Goal: Task Accomplishment & Management: Manage account settings

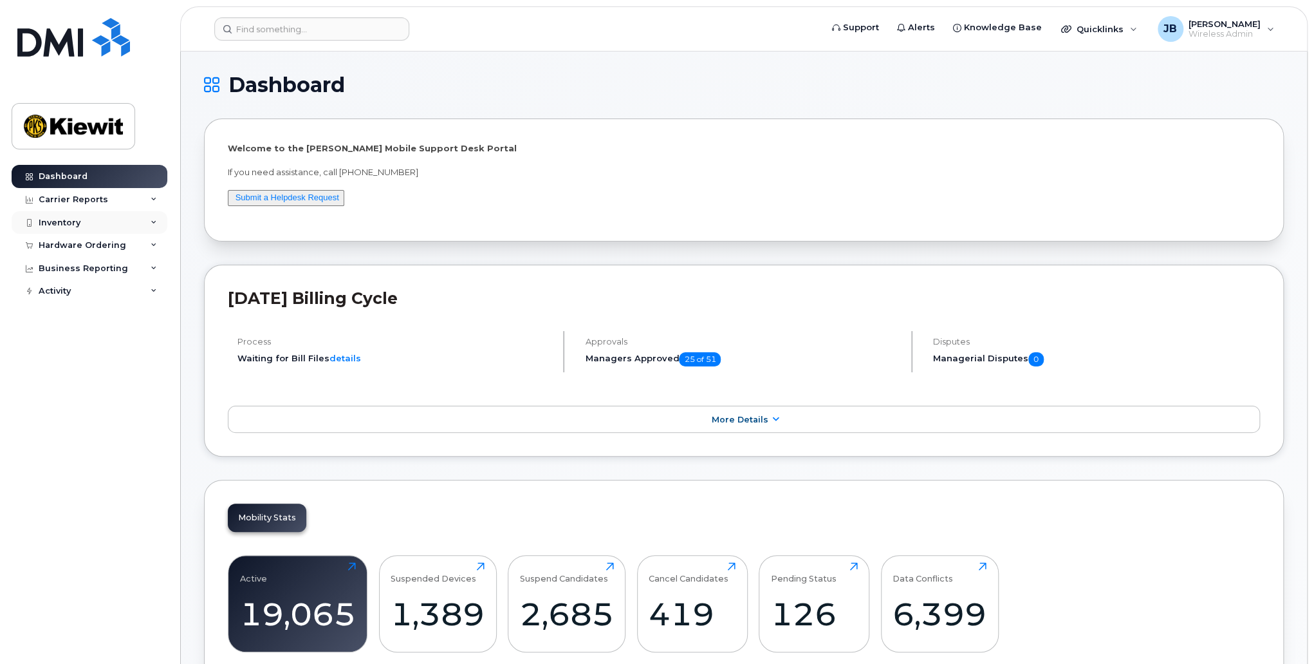
click at [104, 216] on div "Inventory" at bounding box center [90, 222] width 156 height 23
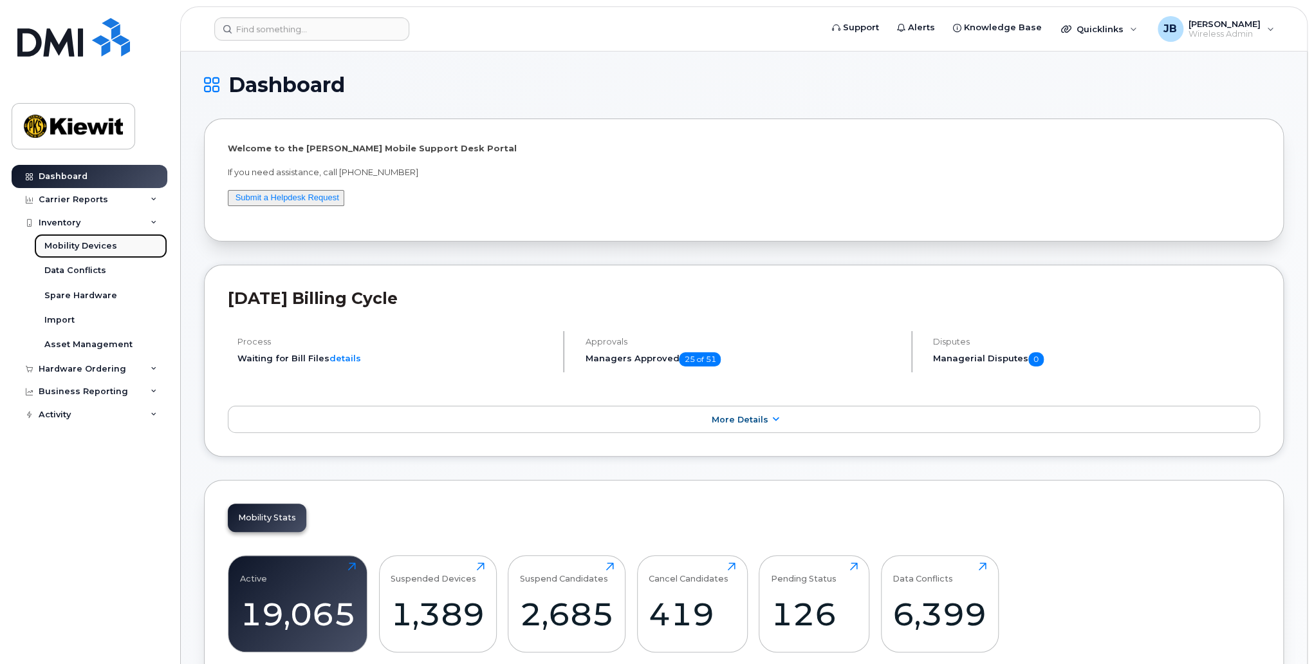
click at [83, 246] on div "Mobility Devices" at bounding box center [80, 246] width 73 height 12
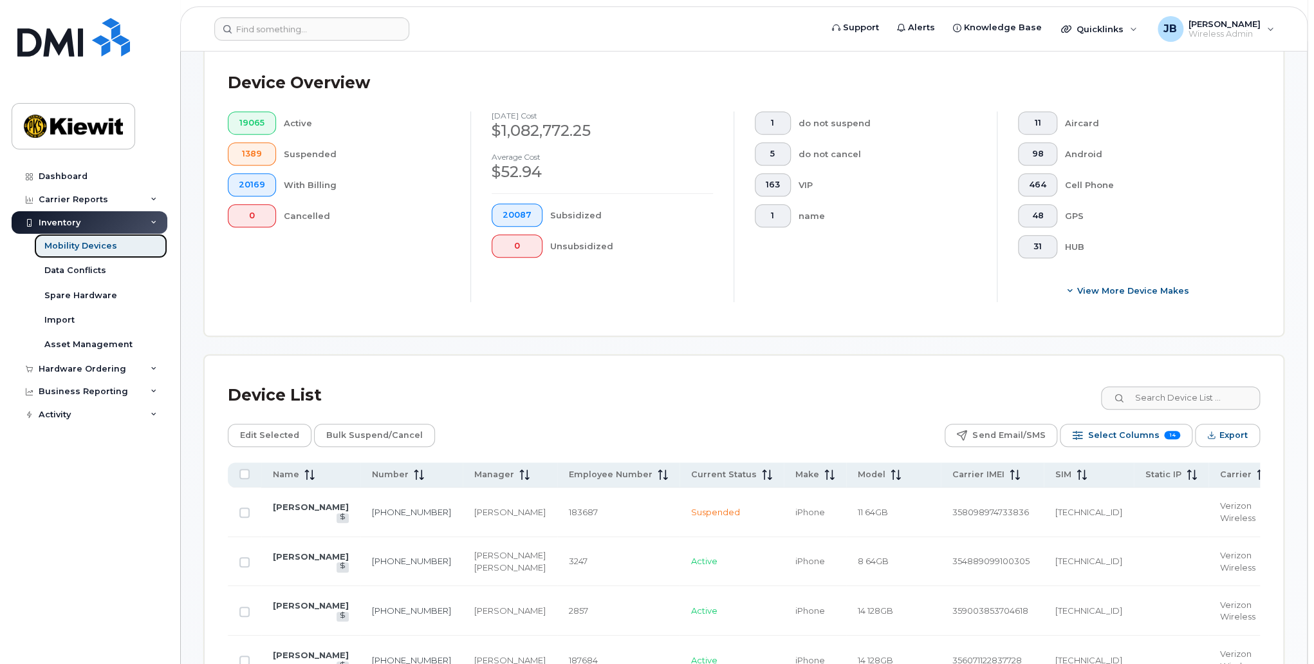
scroll to position [416, 0]
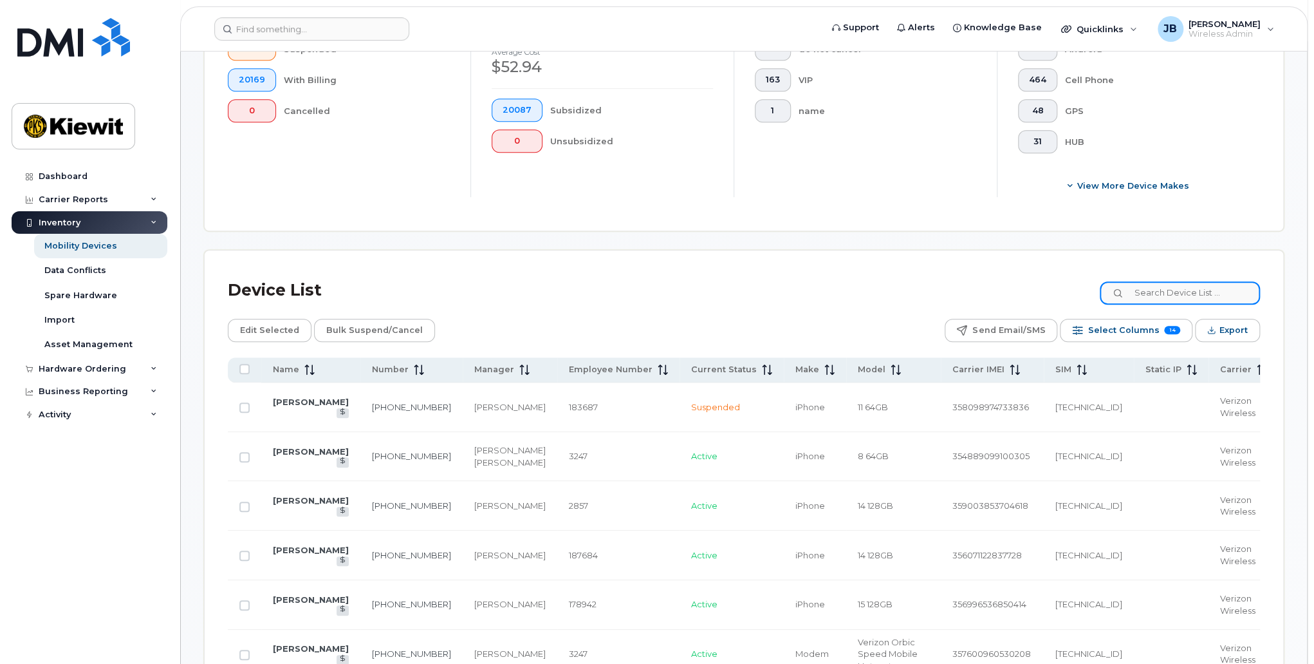
click at [1212, 288] on input at bounding box center [1180, 292] width 160 height 23
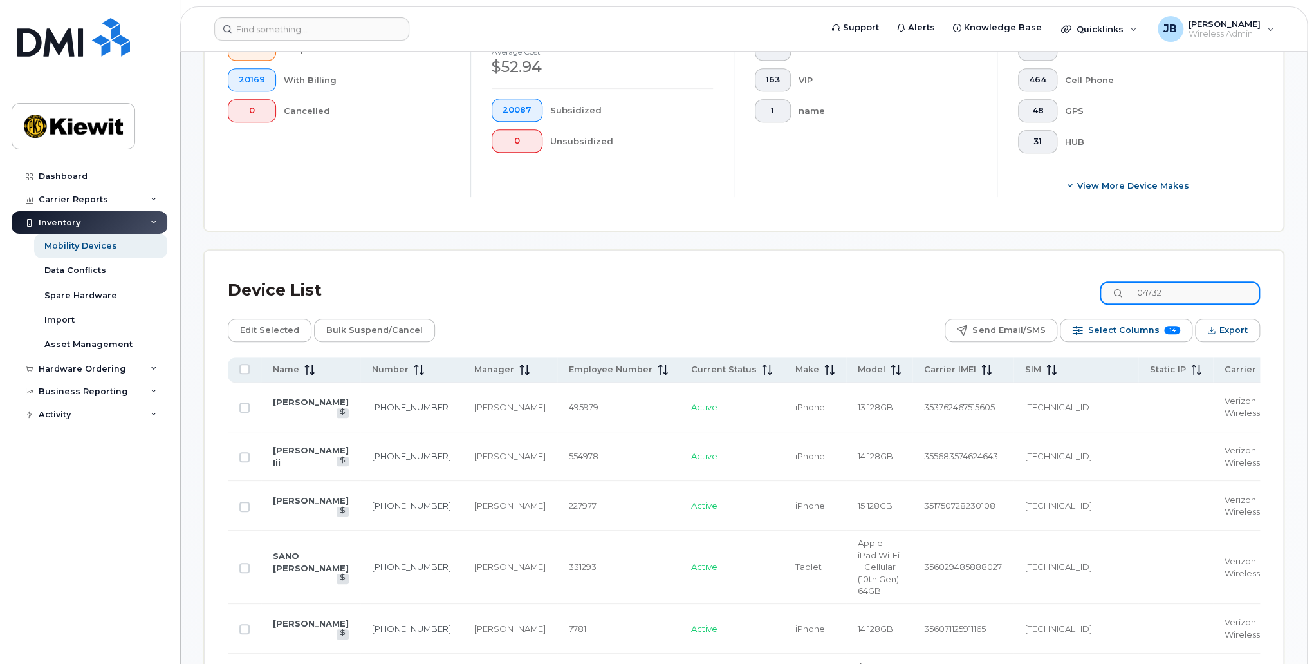
type input "104732"
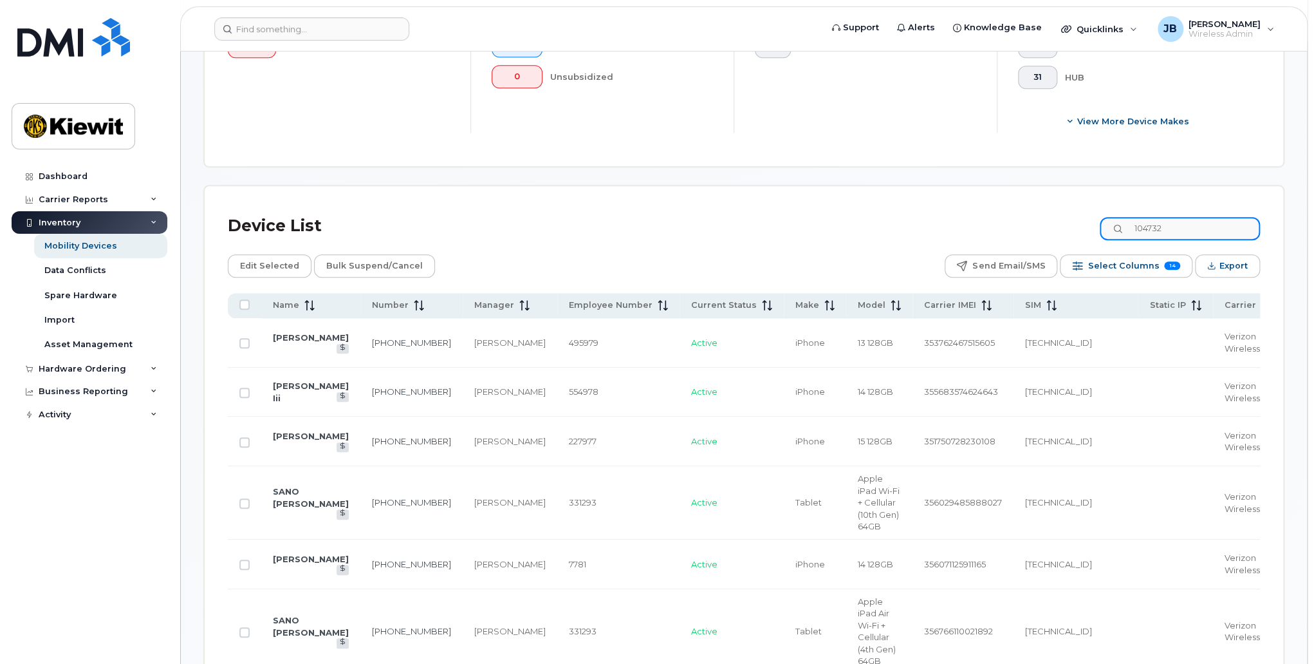
scroll to position [352, 0]
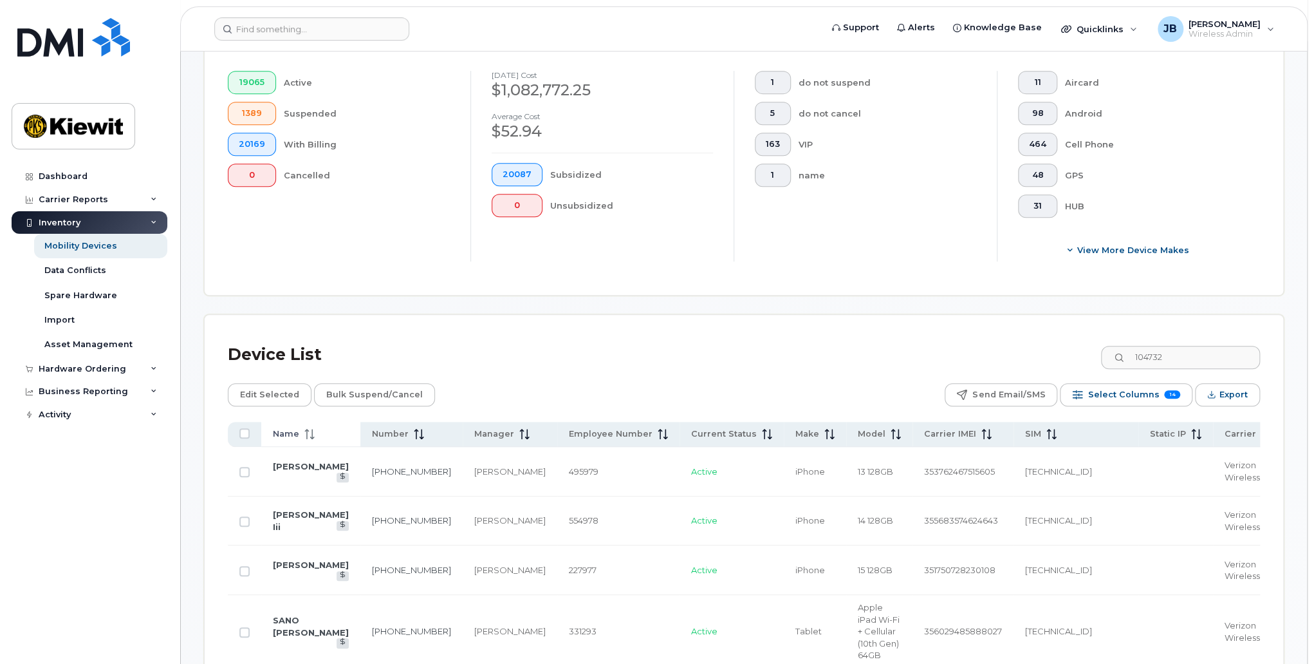
click at [297, 441] on th "Name" at bounding box center [310, 434] width 99 height 25
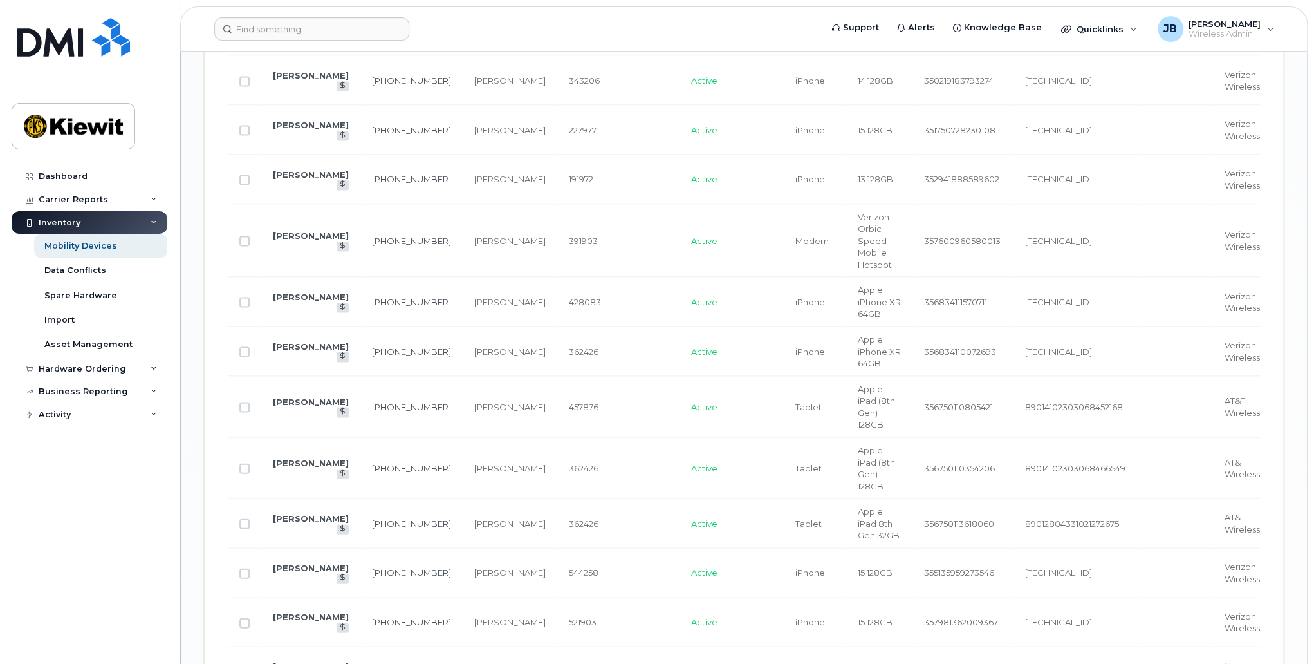
scroll to position [1639, 0]
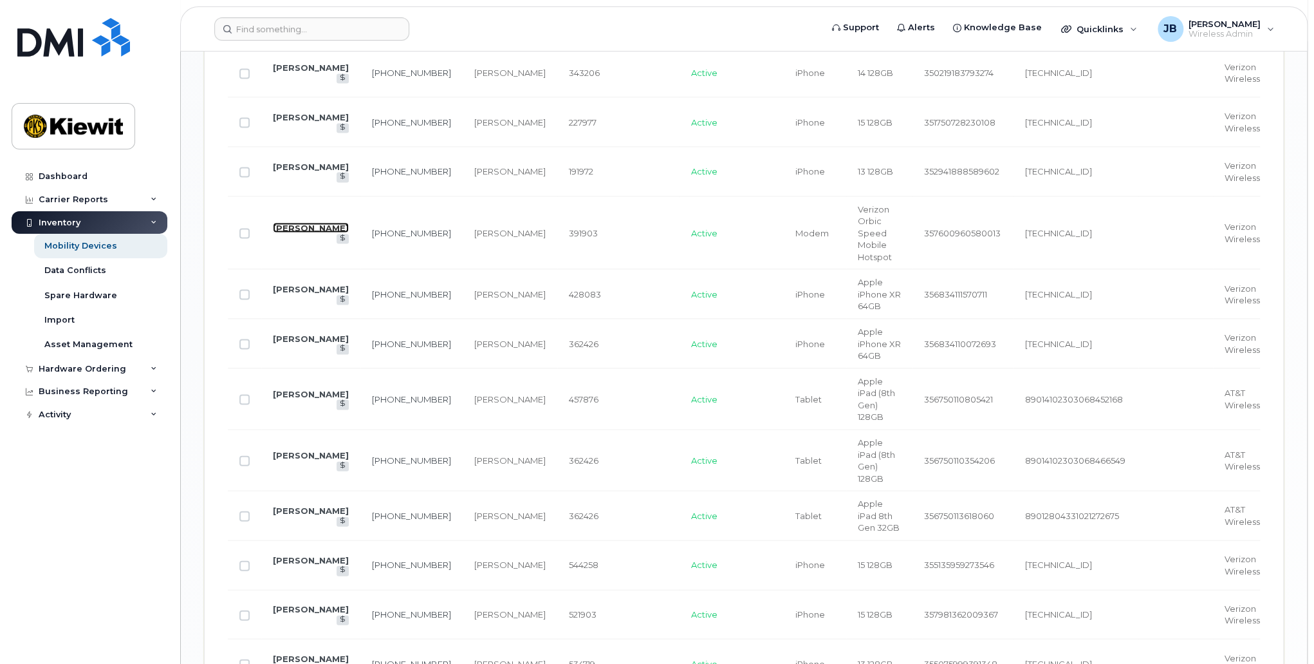
click at [284, 232] on link "[PERSON_NAME]" at bounding box center [311, 227] width 76 height 10
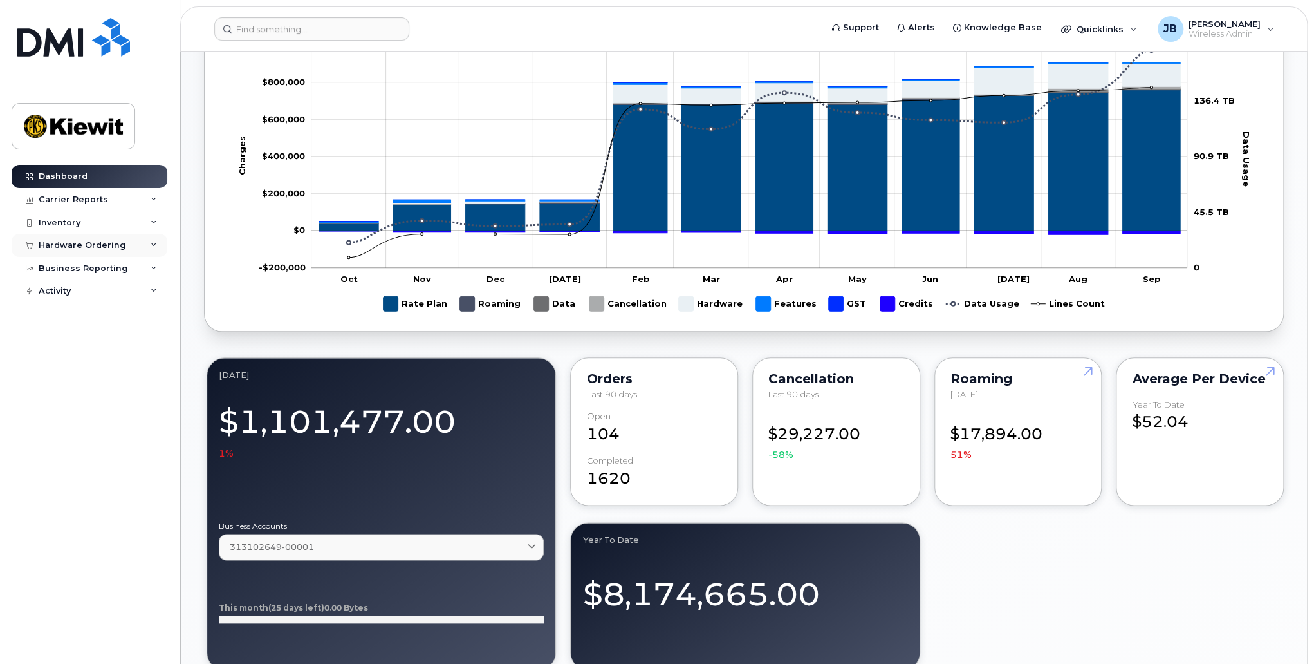
scroll to position [708, 0]
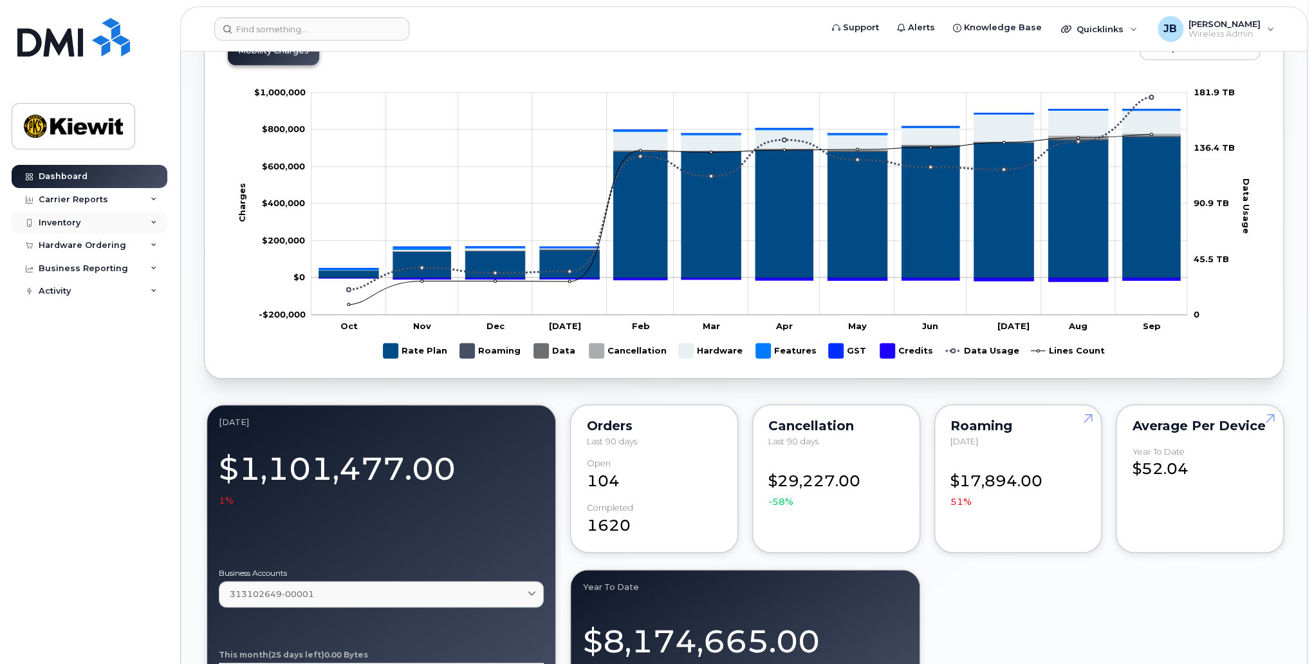
click at [142, 218] on div "Inventory" at bounding box center [90, 222] width 156 height 23
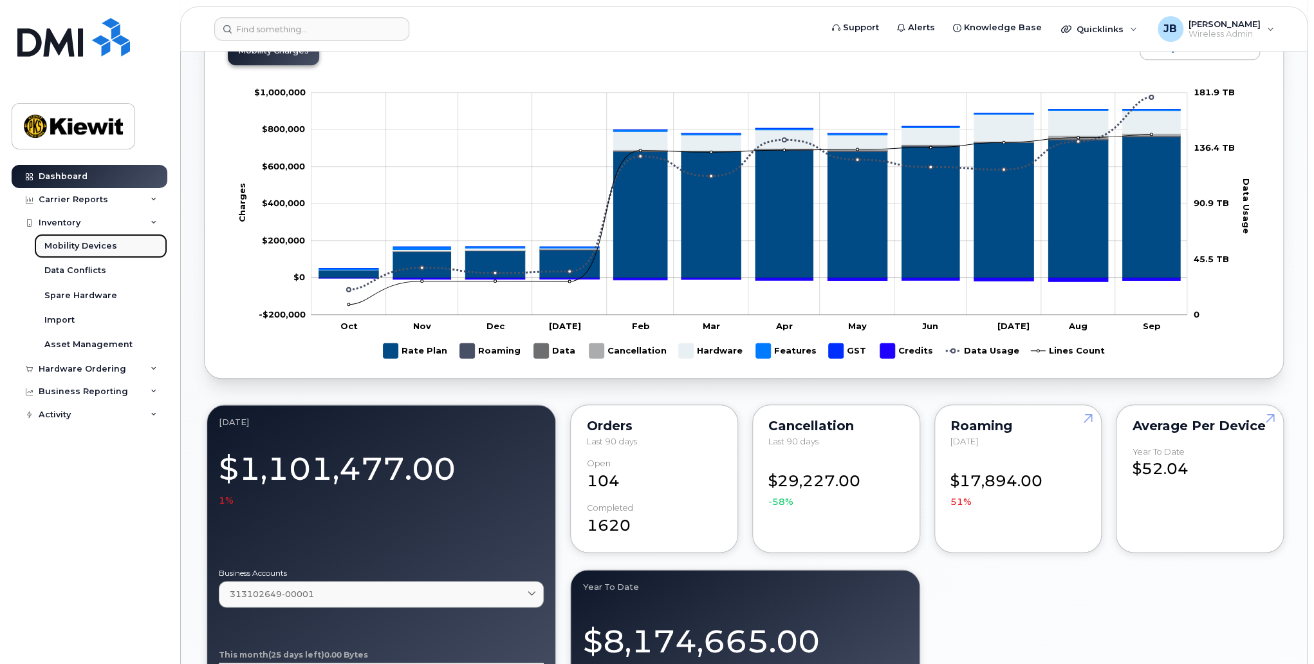
click at [122, 248] on link "Mobility Devices" at bounding box center [100, 246] width 133 height 24
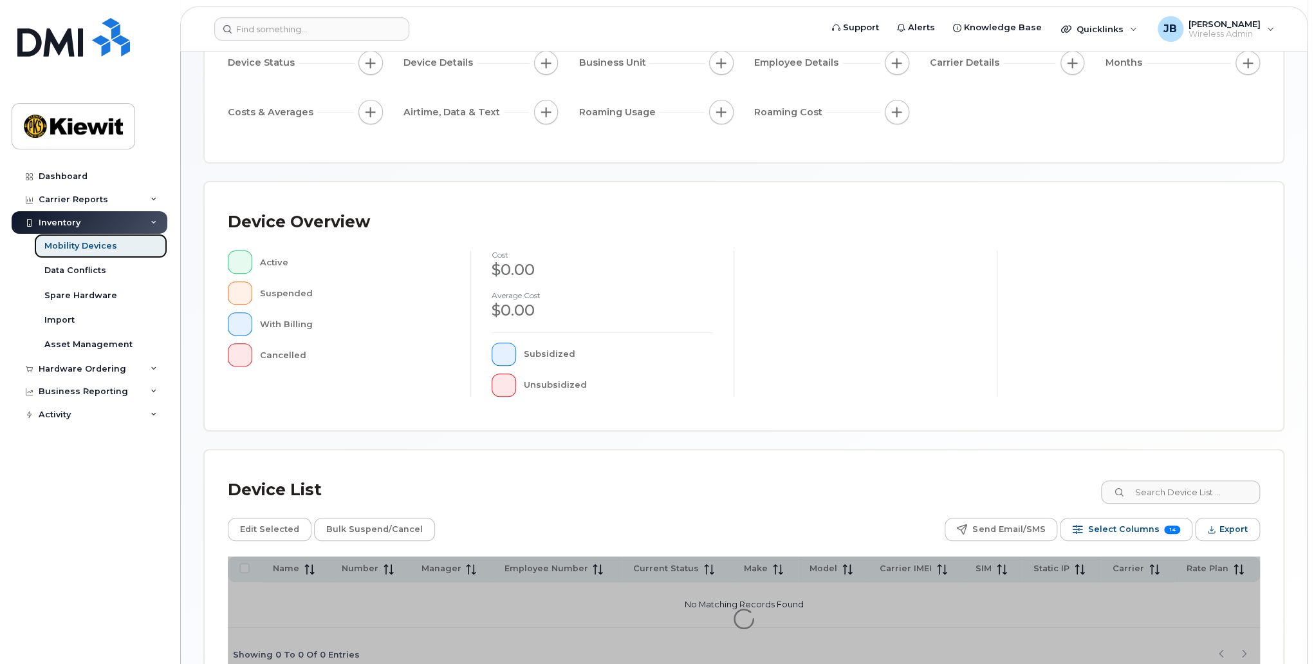
scroll to position [219, 0]
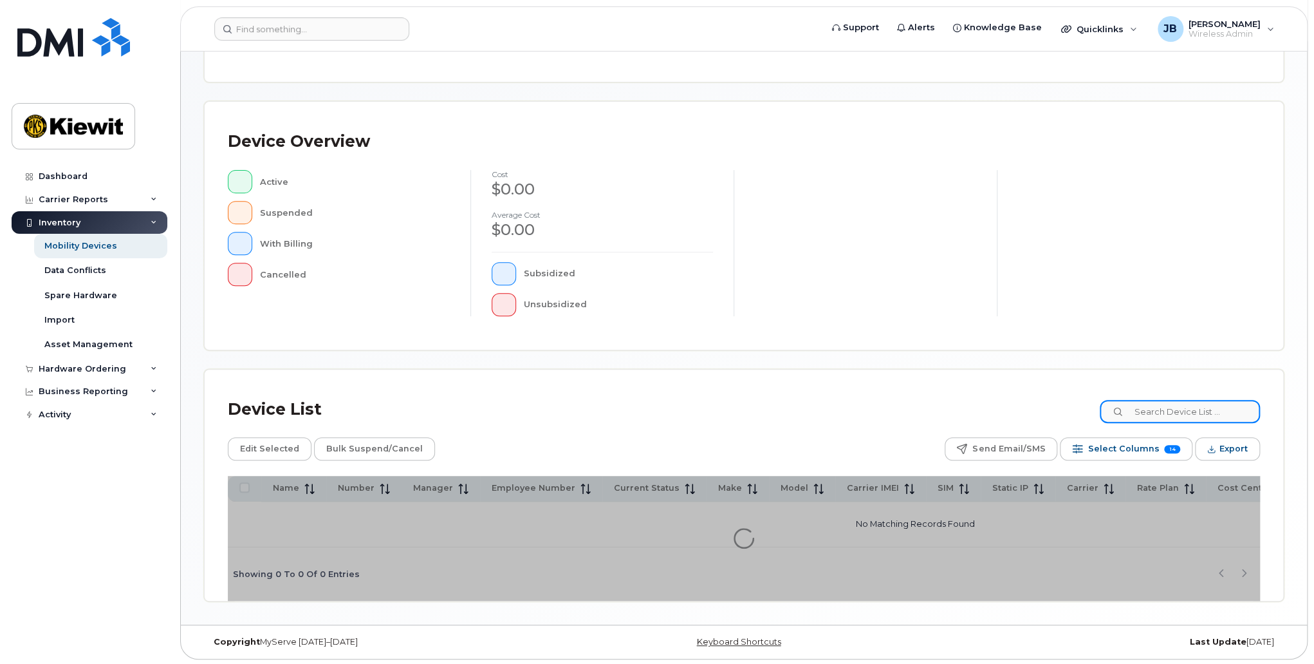
click at [1203, 409] on input at bounding box center [1180, 411] width 160 height 23
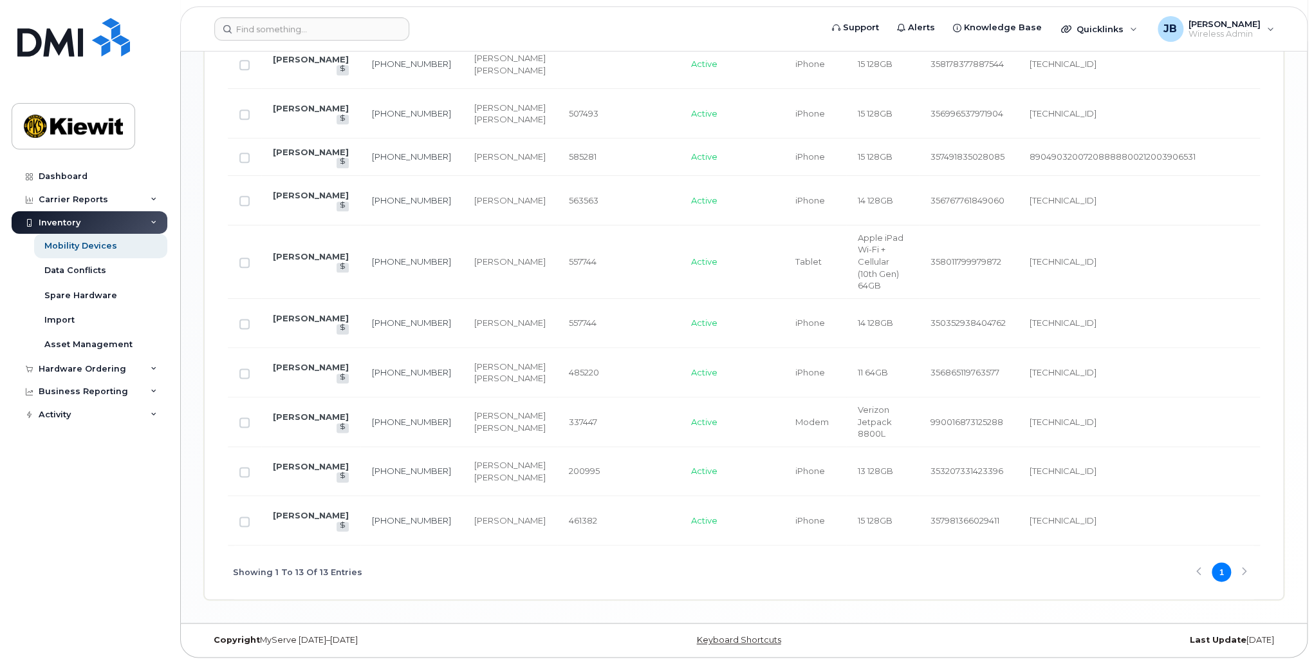
scroll to position [991, 0]
type input "burke"
drag, startPoint x: 606, startPoint y: 541, endPoint x: 725, endPoint y: 539, distance: 119.1
click at [725, 539] on tr "KAMERON BURKETT 848-384-0135 Richard Vogler 461382 Active iPhone 15 128GB 35798…" at bounding box center [1045, 521] width 1635 height 50
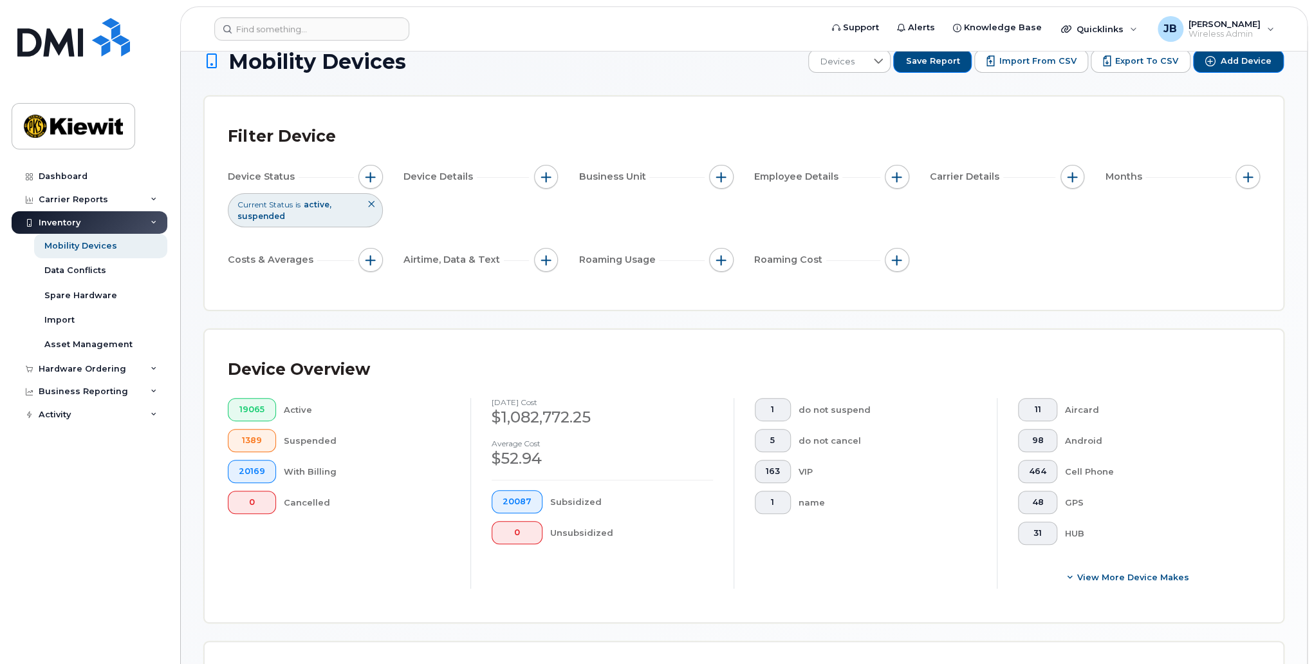
scroll to position [0, 0]
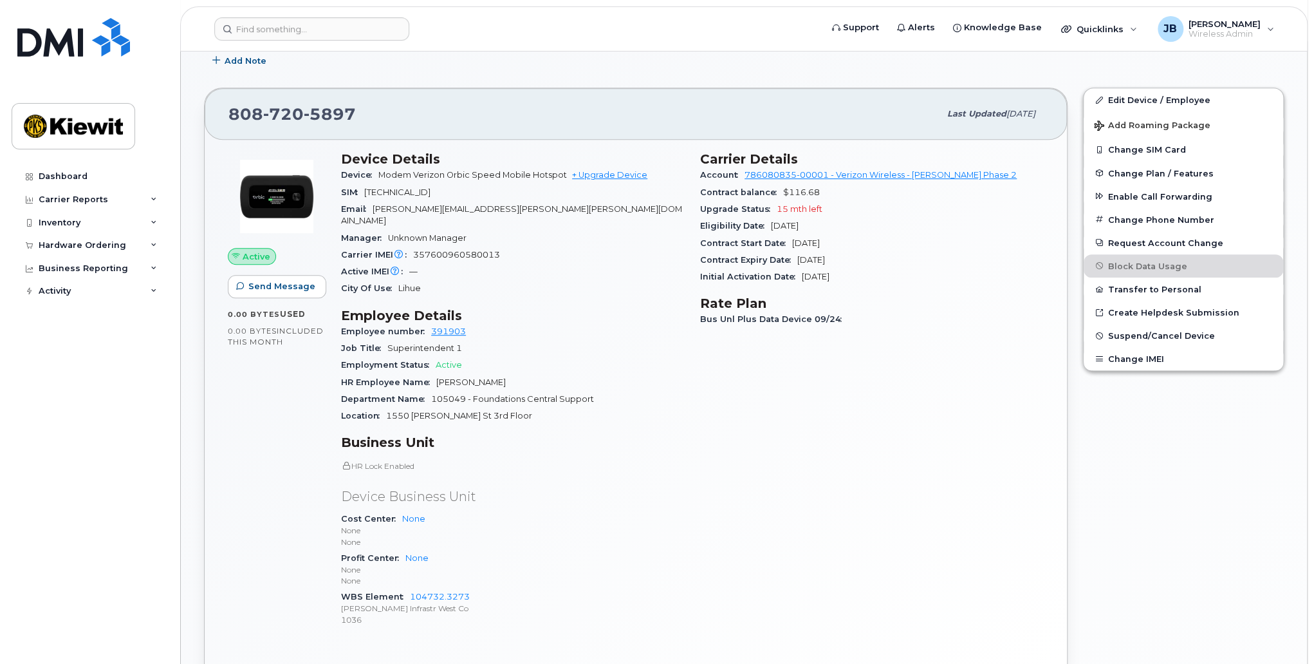
scroll to position [294, 0]
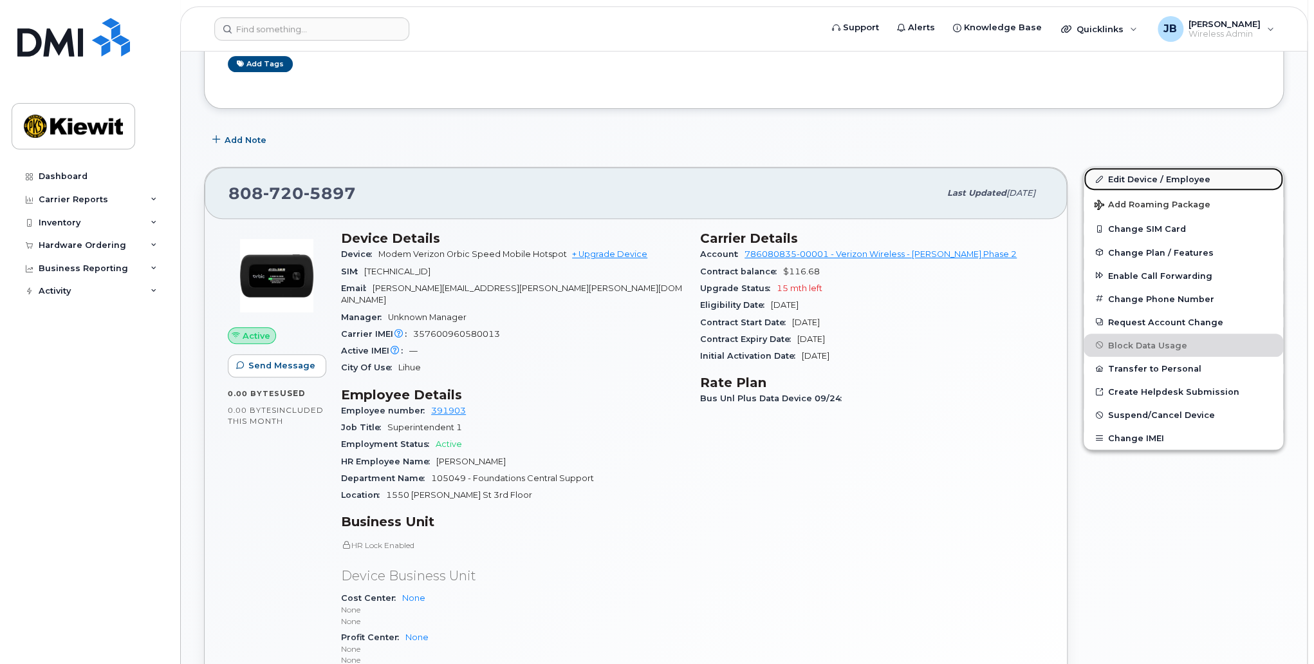
click at [1134, 172] on link "Edit Device / Employee" at bounding box center [1184, 178] width 200 height 23
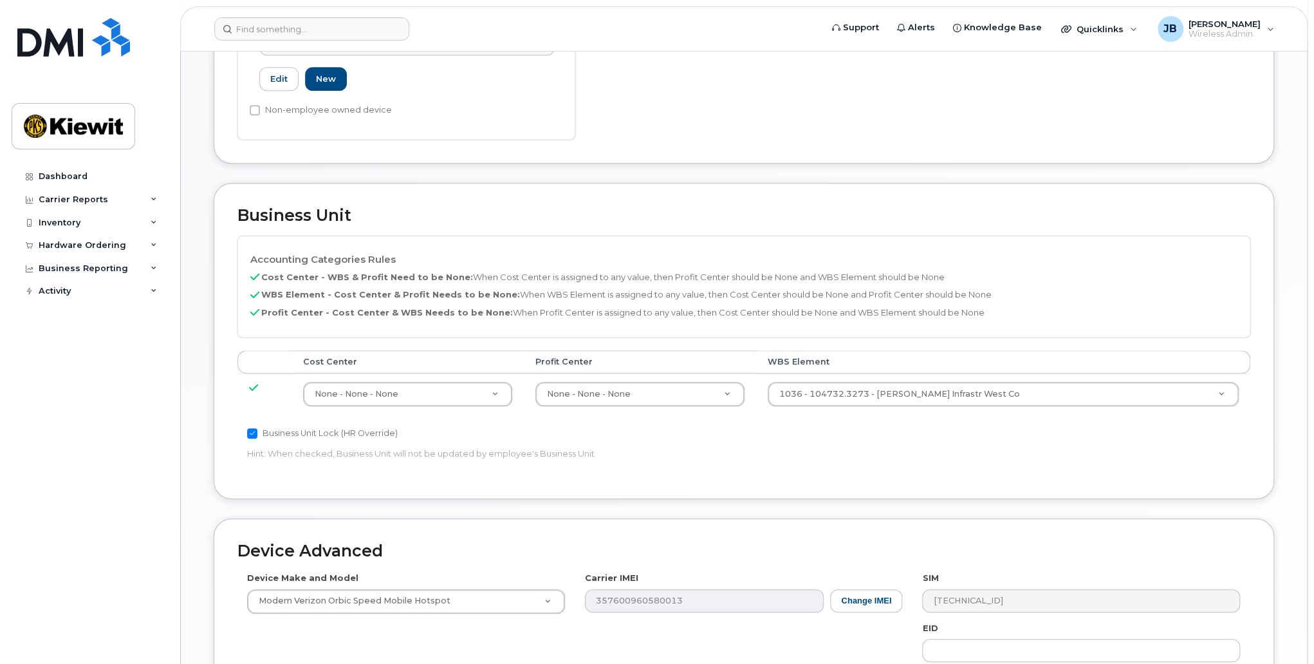
scroll to position [579, 0]
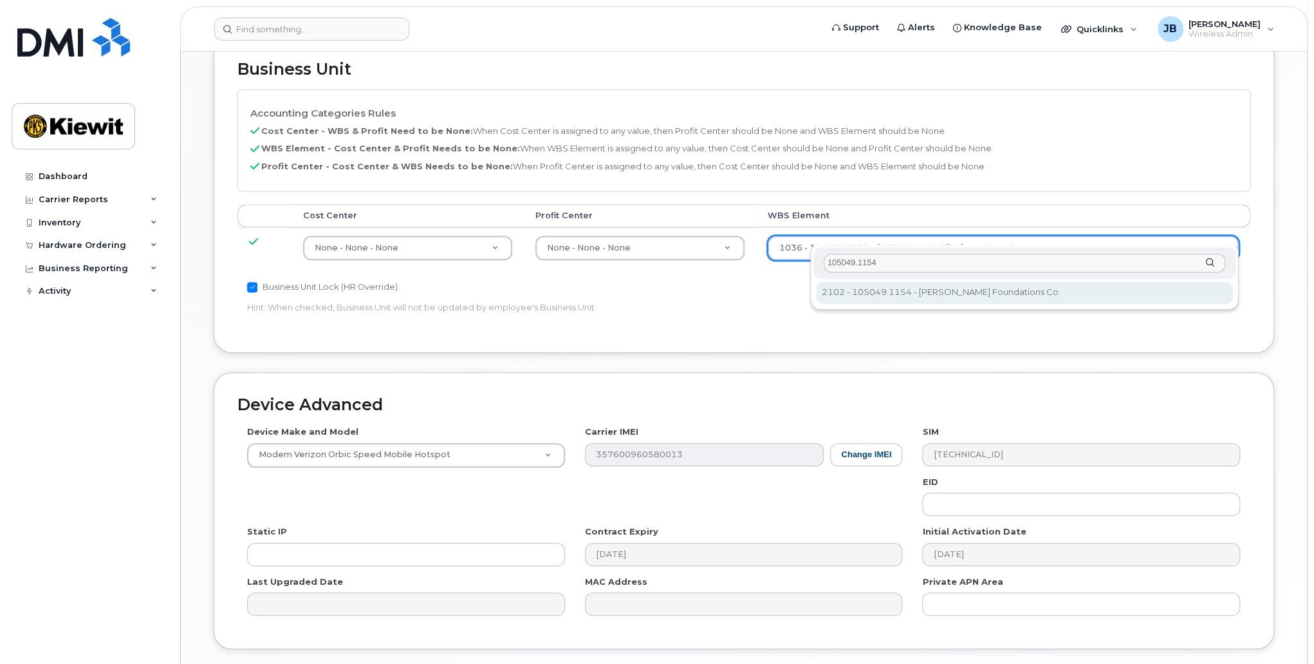
type input "105049.1154"
type input "35804811"
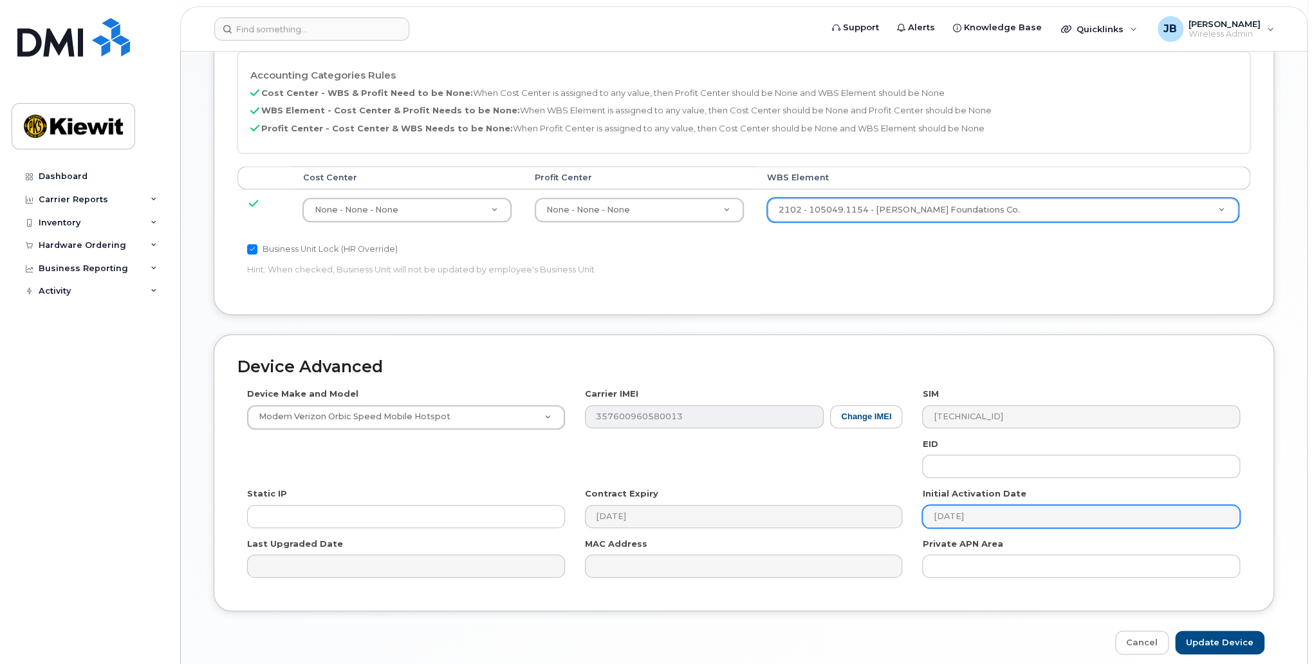
scroll to position [656, 0]
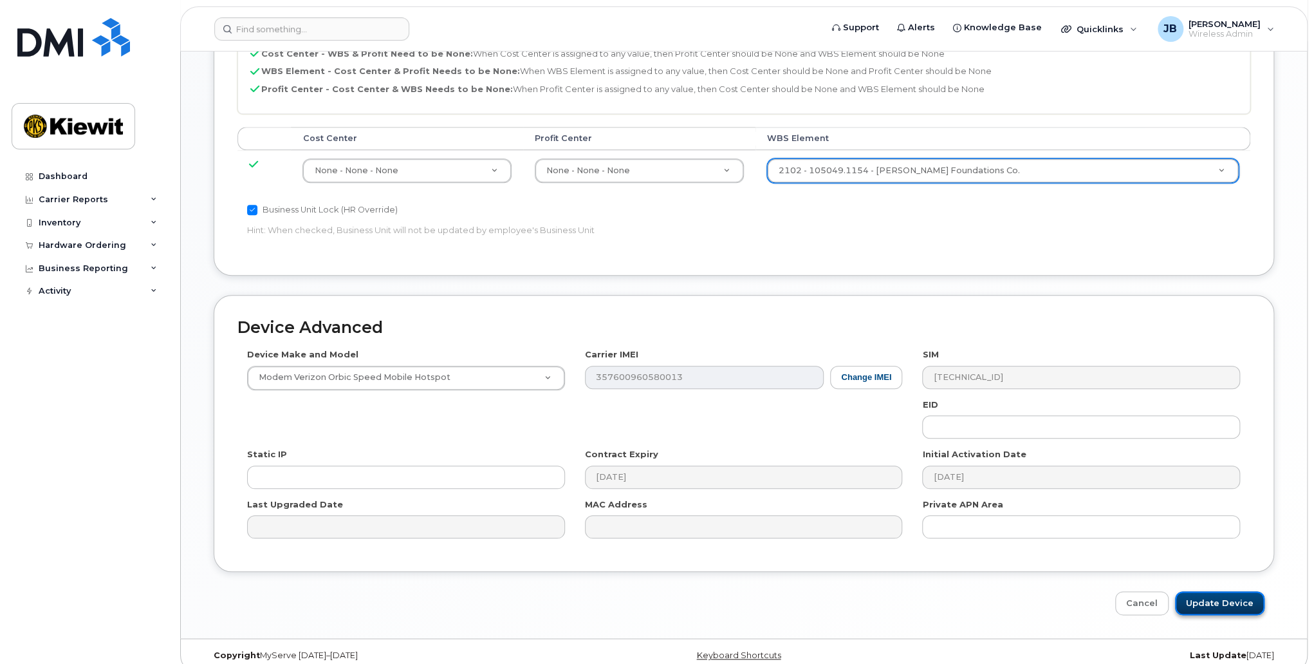
click at [1253, 591] on input "Update Device" at bounding box center [1219, 603] width 89 height 24
type input "Saving..."
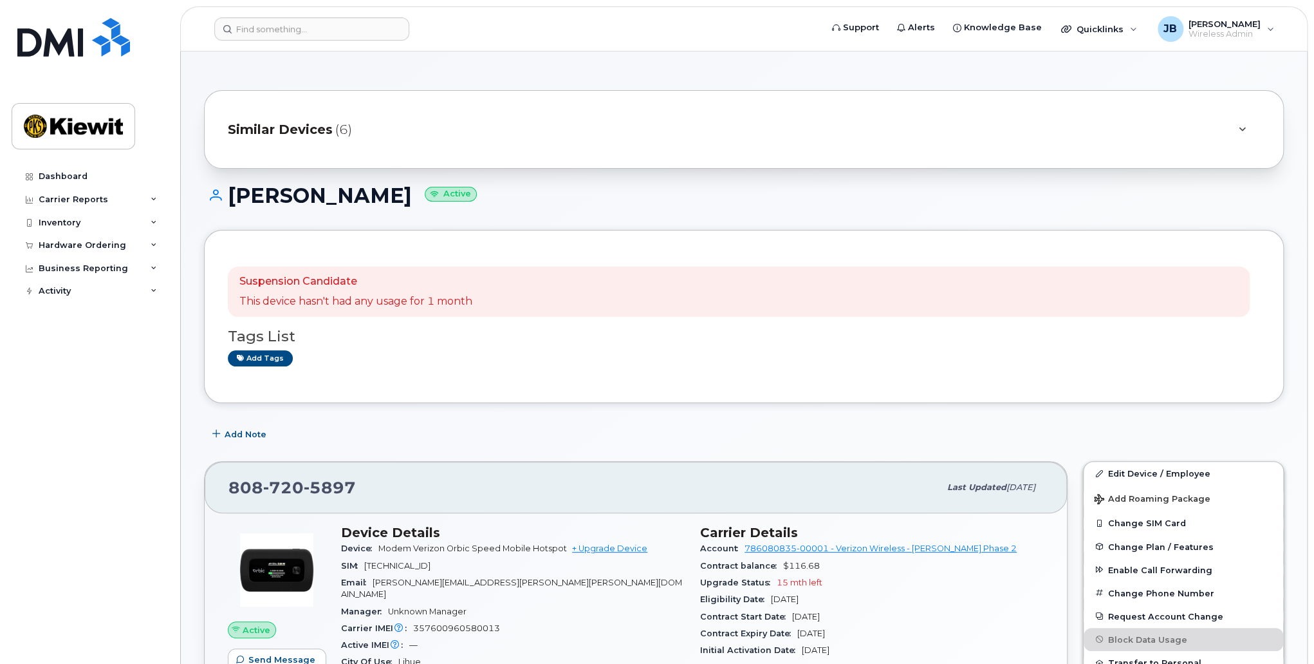
click at [292, 130] on span "Similar Devices" at bounding box center [280, 129] width 105 height 19
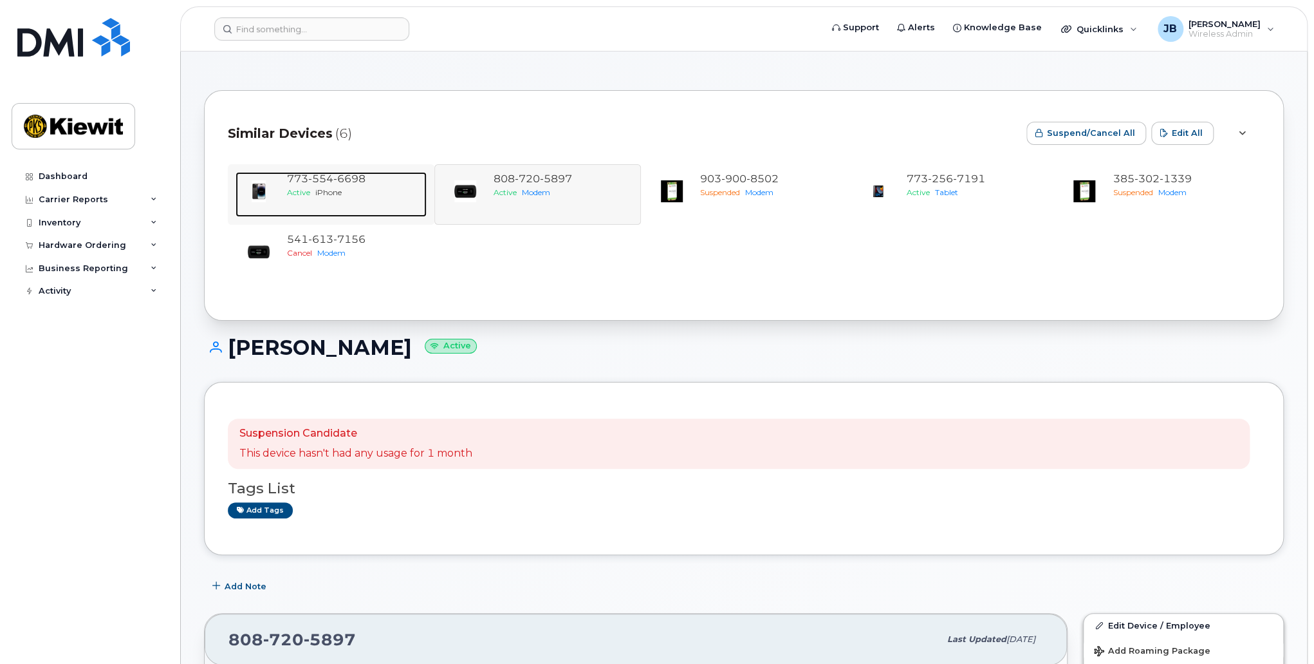
click at [358, 194] on div "Active iPhone" at bounding box center [354, 192] width 135 height 11
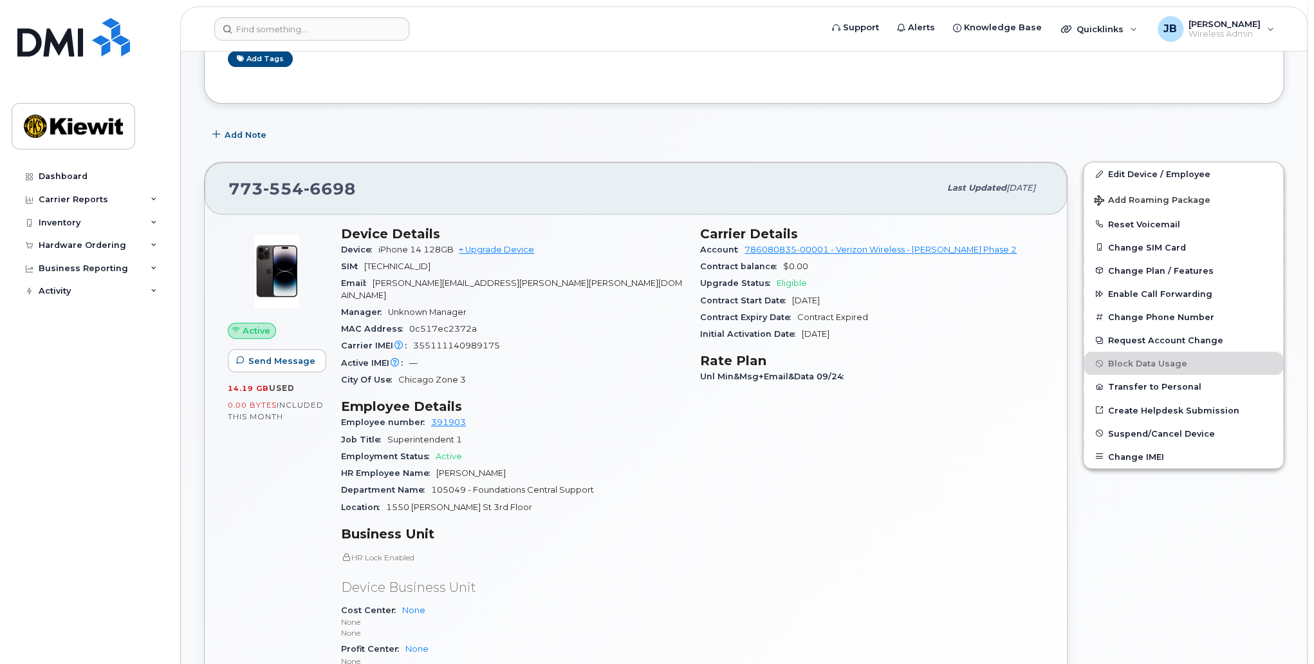
scroll to position [257, 0]
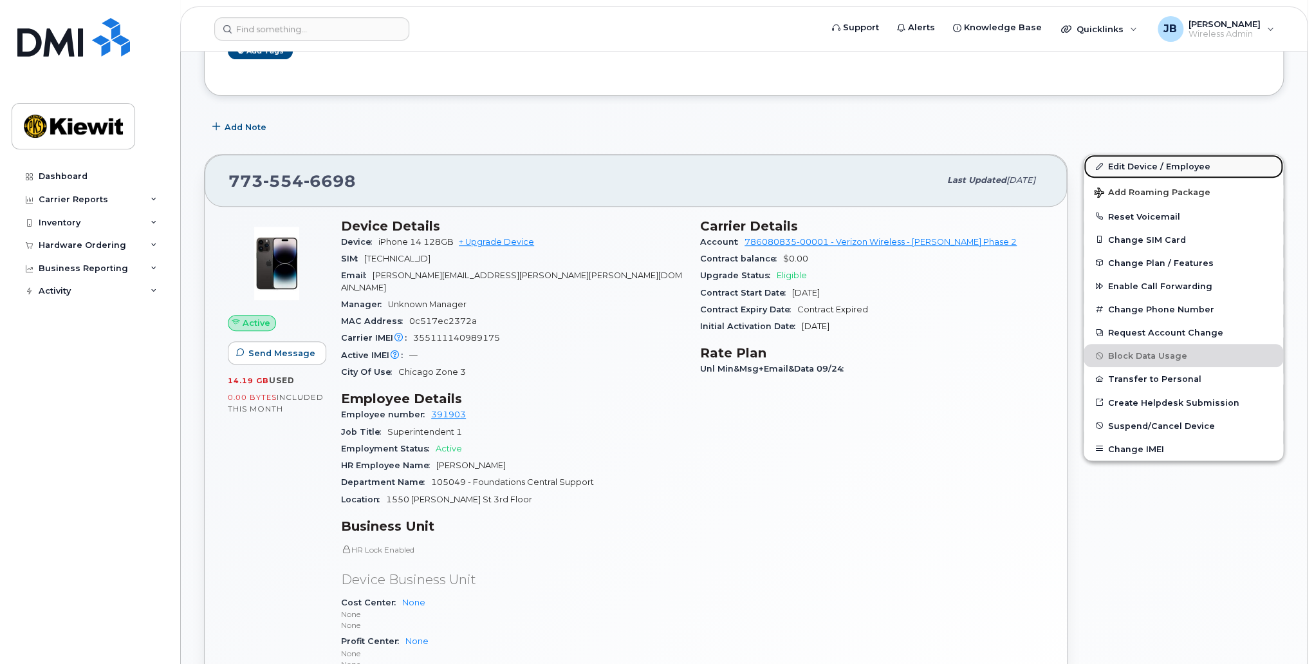
click at [1154, 162] on link "Edit Device / Employee" at bounding box center [1184, 165] width 200 height 23
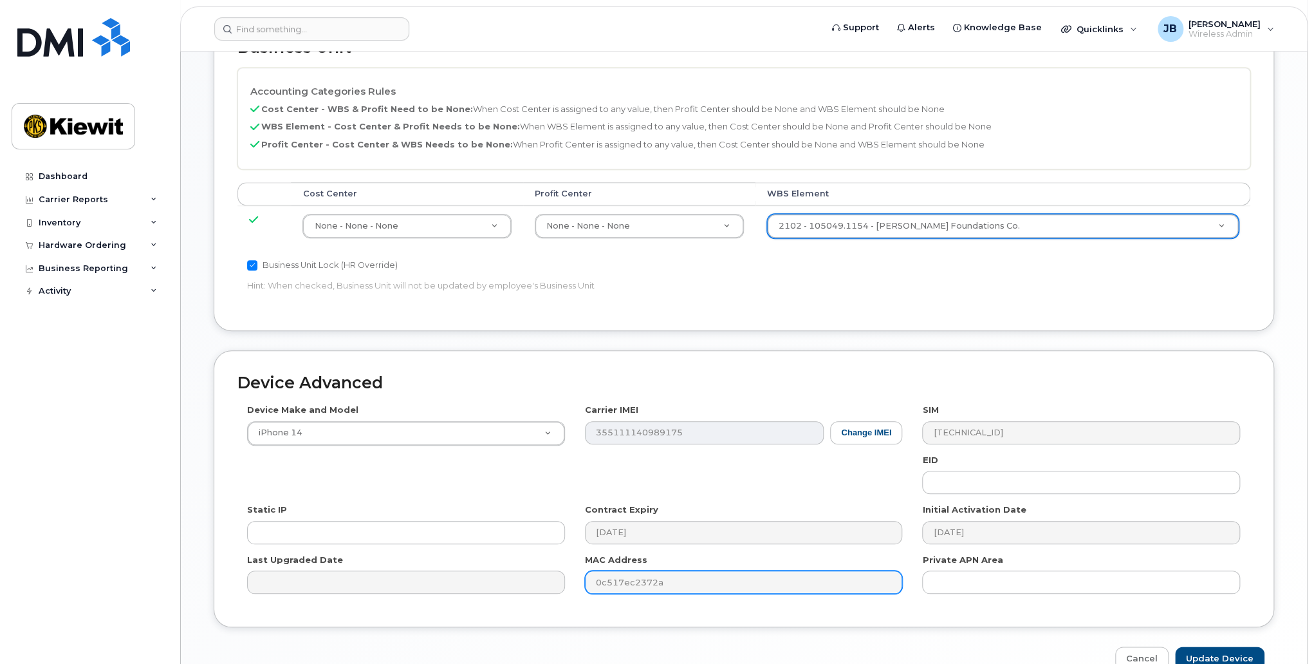
scroll to position [656, 0]
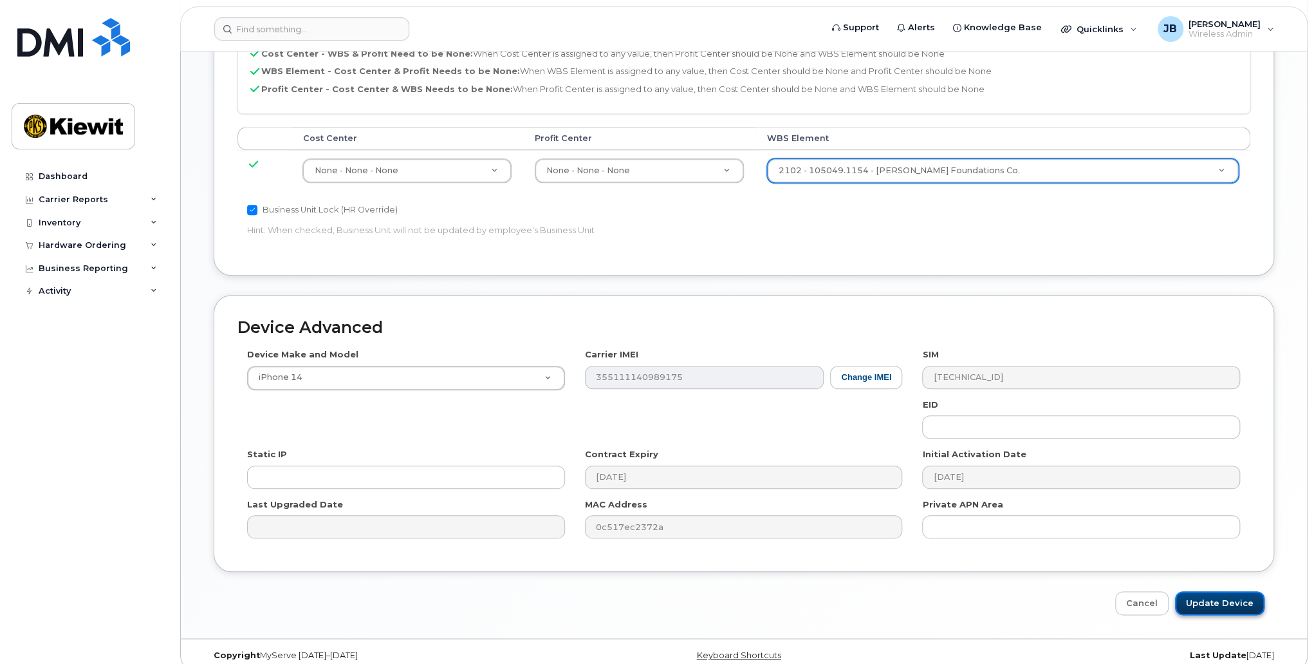
click at [1228, 591] on input "Update Device" at bounding box center [1219, 603] width 89 height 24
type input "Saving..."
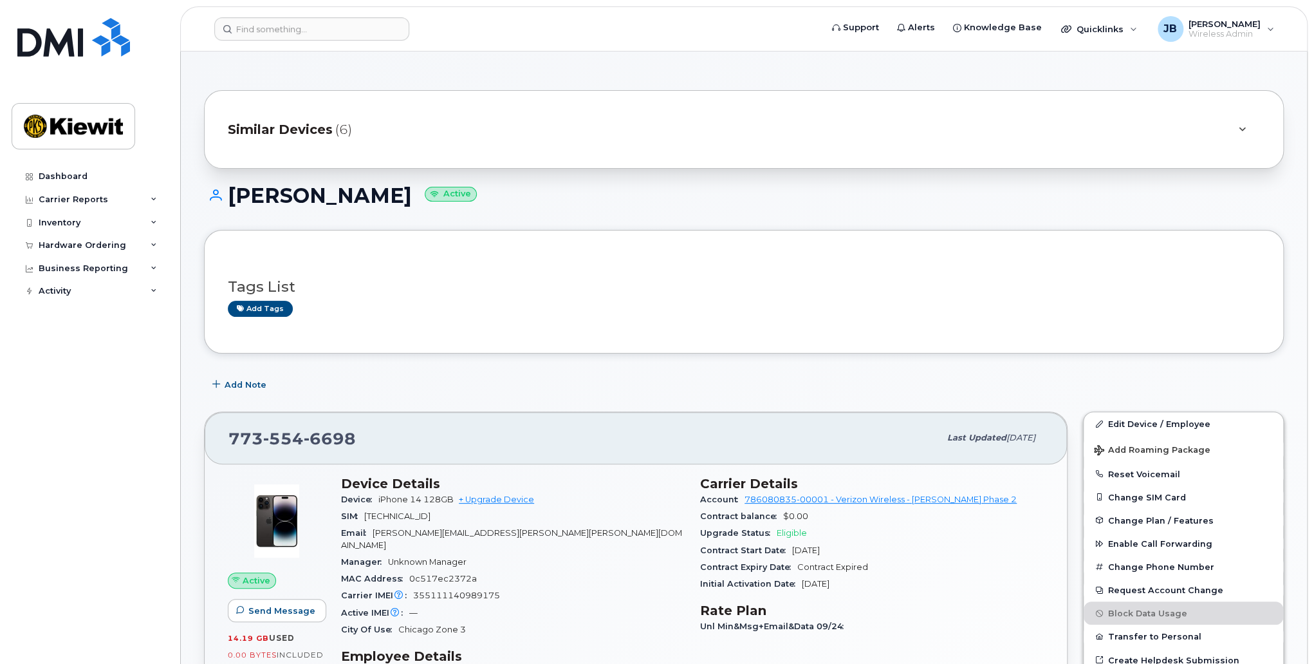
click at [288, 118] on div "Similar Devices (6)" at bounding box center [726, 129] width 996 height 31
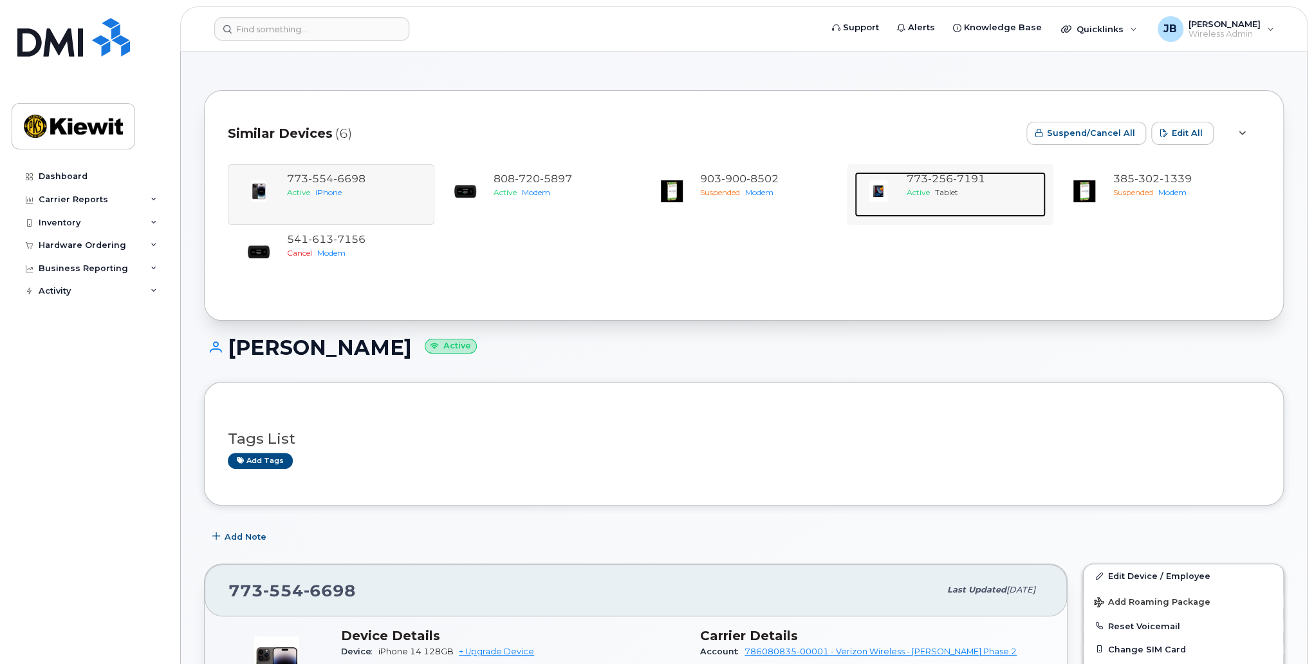
click at [963, 194] on div "Active Tablet" at bounding box center [973, 192] width 135 height 11
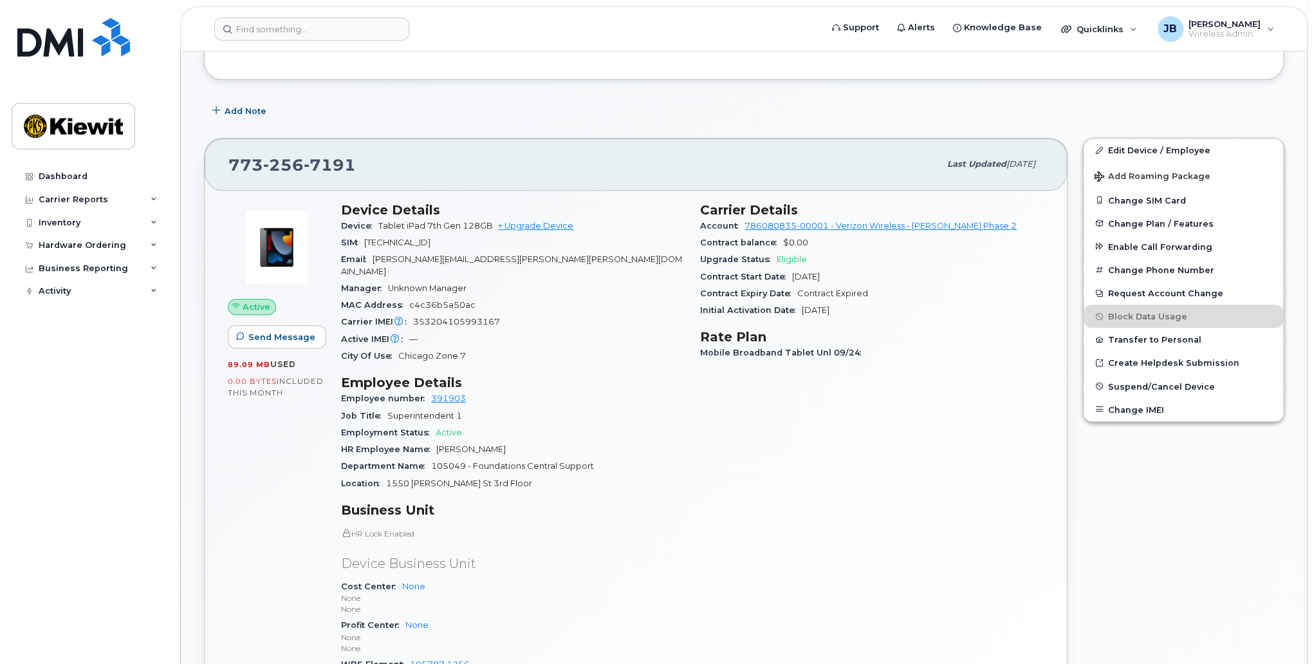
scroll to position [129, 0]
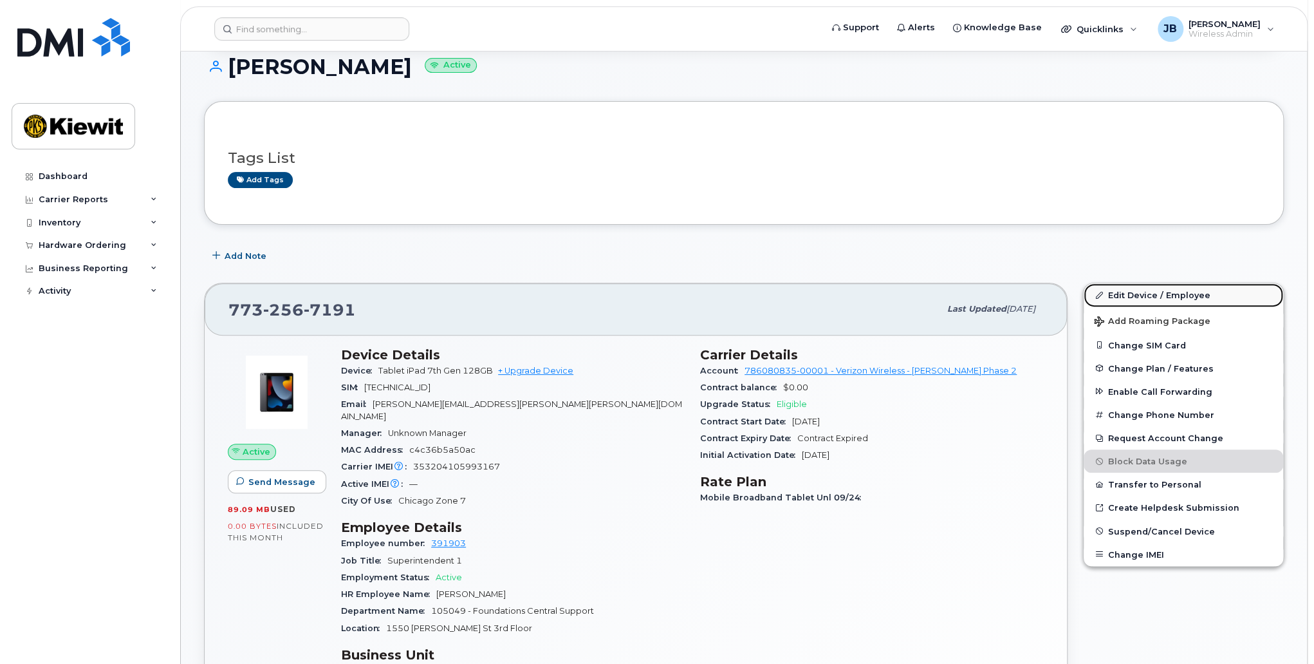
click at [1141, 288] on link "Edit Device / Employee" at bounding box center [1184, 294] width 200 height 23
click at [1204, 290] on link "Edit Device / Employee" at bounding box center [1184, 294] width 200 height 23
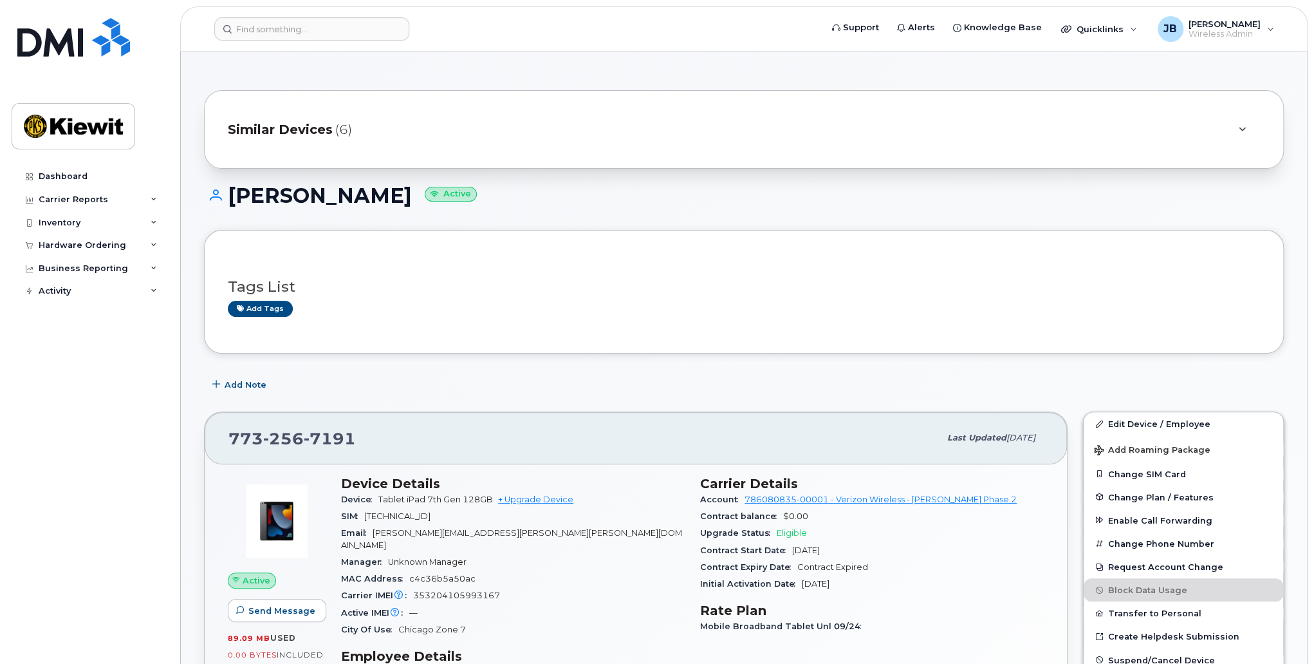
drag, startPoint x: 302, startPoint y: 90, endPoint x: 309, endPoint y: 98, distance: 10.1
click at [319, 131] on span "Similar Devices" at bounding box center [280, 129] width 105 height 19
